Goal: Navigation & Orientation: Find specific page/section

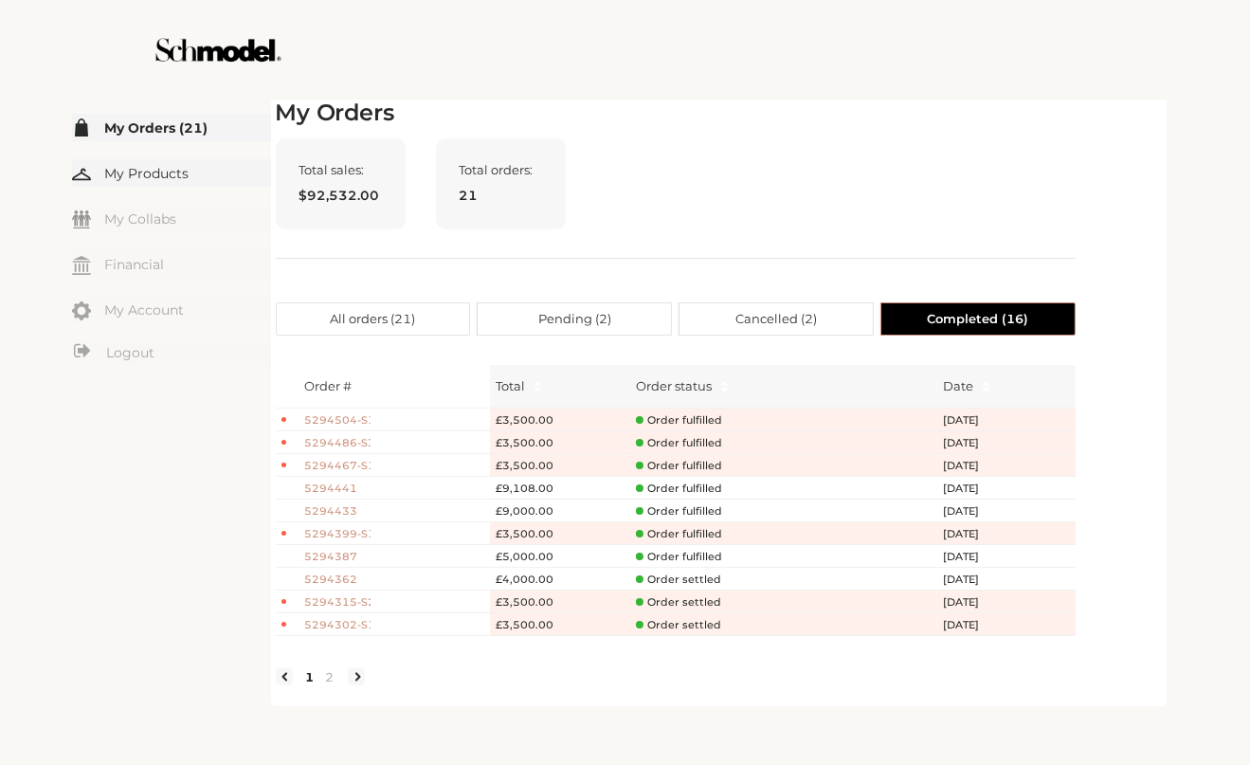
click at [133, 177] on link "My Products" at bounding box center [171, 172] width 199 height 27
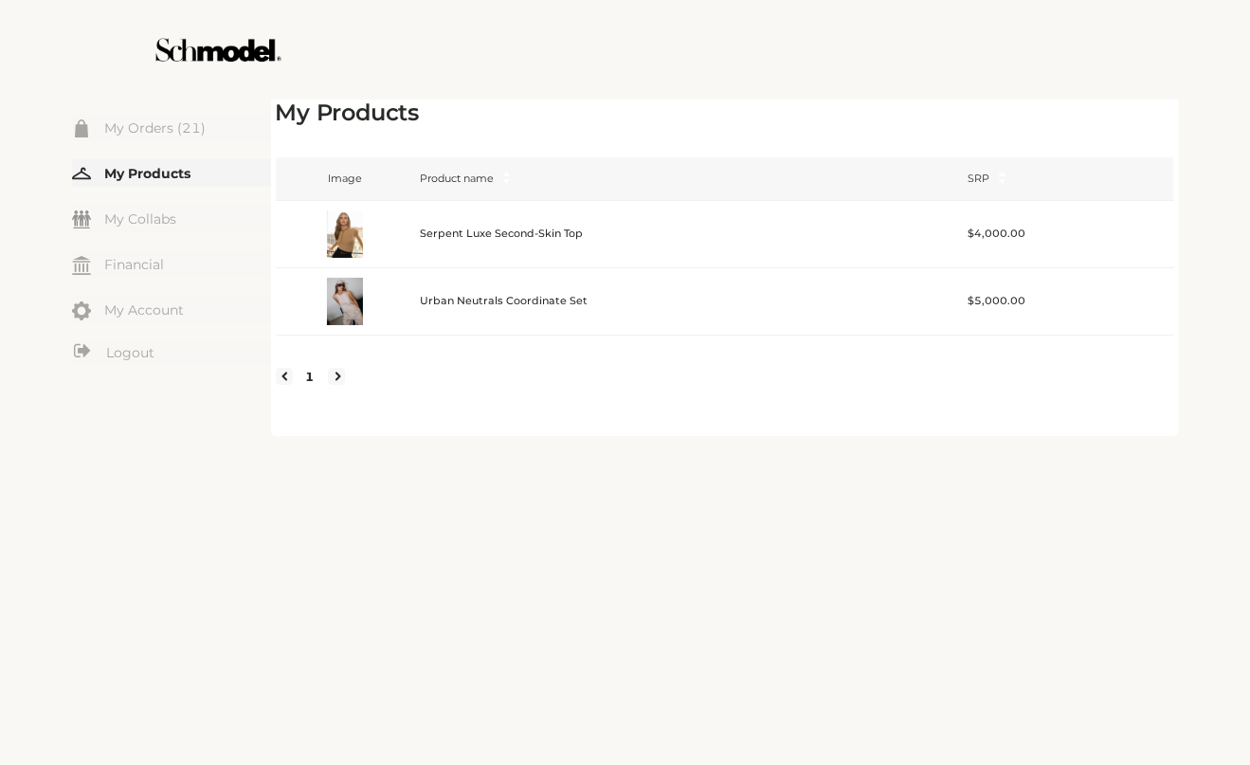
drag, startPoint x: 501, startPoint y: 39, endPoint x: 465, endPoint y: 92, distance: 64.1
click at [463, 89] on div at bounding box center [625, 50] width 1069 height 100
click at [165, 118] on link "My Orders (21)" at bounding box center [171, 127] width 199 height 27
